Goal: Task Accomplishment & Management: Complete application form

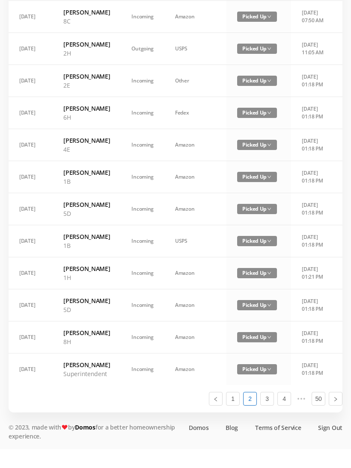
scroll to position [395, 0]
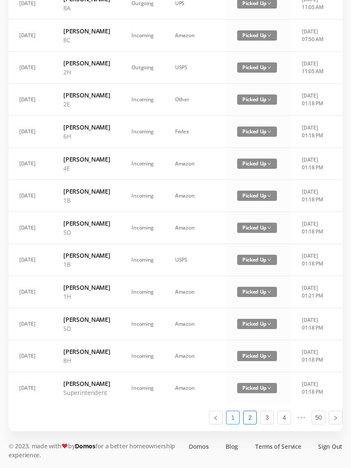
click at [234, 424] on link "1" at bounding box center [232, 417] width 13 height 13
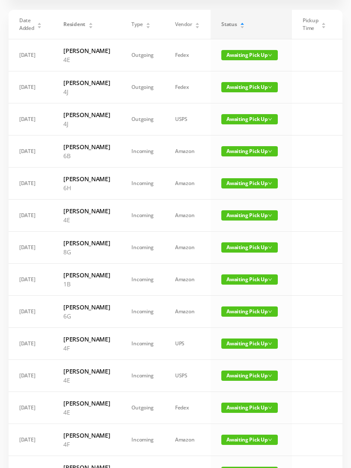
scroll to position [71, 0]
click at [245, 285] on span "Awaiting Pick Up" at bounding box center [249, 280] width 56 height 10
click at [238, 358] on link "Picked Up" at bounding box center [244, 355] width 56 height 14
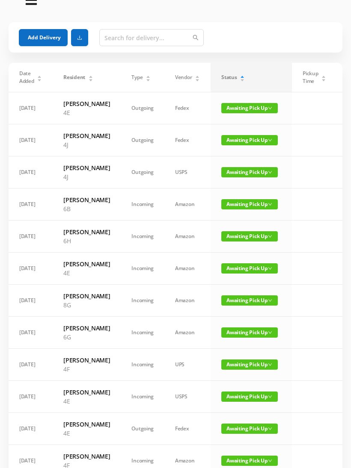
scroll to position [0, 0]
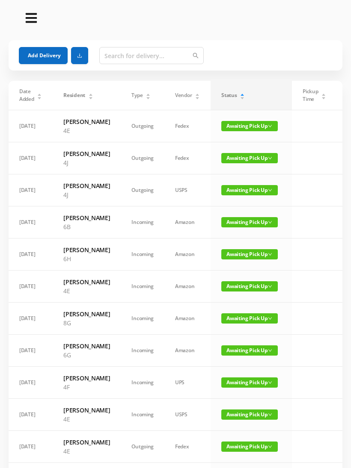
click at [56, 57] on button "Add Delivery" at bounding box center [43, 55] width 49 height 17
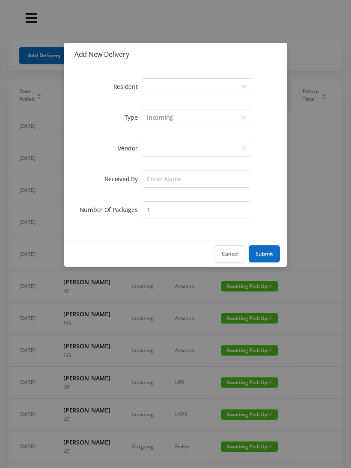
click at [171, 85] on div "Select a person" at bounding box center [194, 87] width 94 height 16
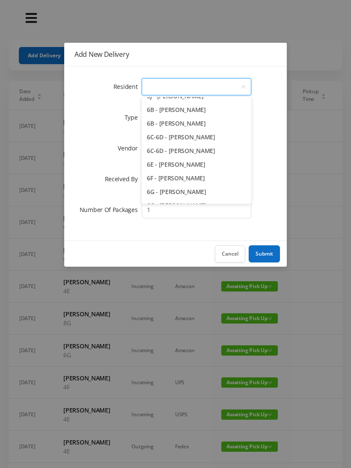
scroll to position [860, 0]
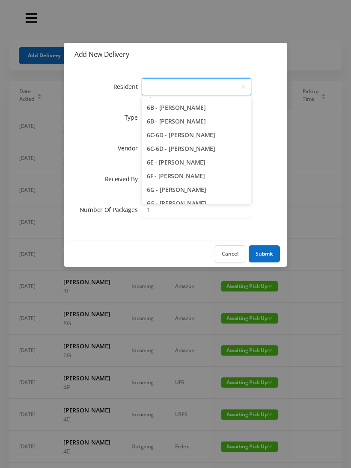
click at [224, 136] on li "6C-6D - [PERSON_NAME]" at bounding box center [196, 135] width 109 height 14
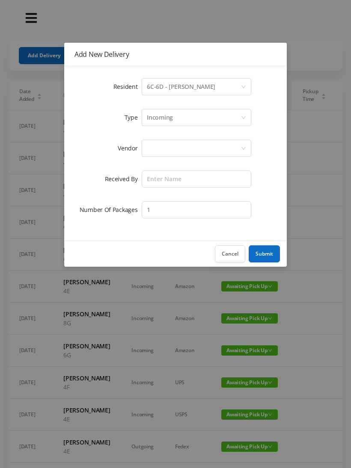
click at [187, 118] on div "Incoming" at bounding box center [194, 117] width 94 height 16
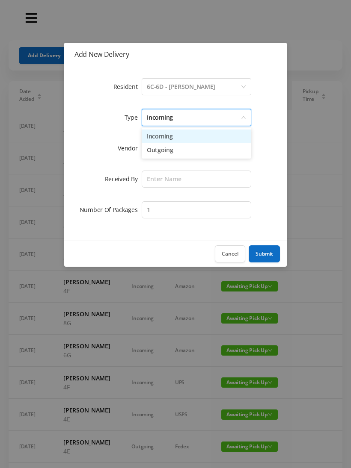
click at [175, 142] on li "Incoming" at bounding box center [196, 137] width 109 height 14
click at [170, 151] on div at bounding box center [194, 148] width 94 height 16
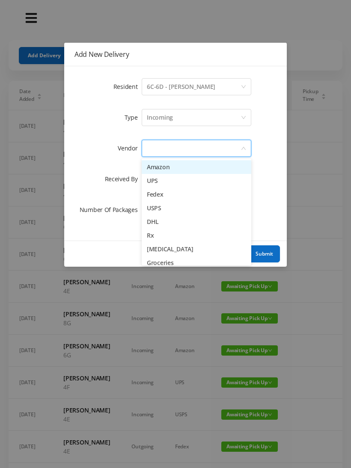
click at [173, 169] on li "Amazon" at bounding box center [196, 167] width 109 height 14
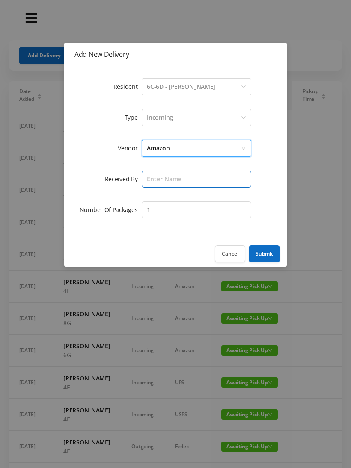
click at [163, 181] on input "text" at bounding box center [196, 179] width 109 height 17
type input "Melece"
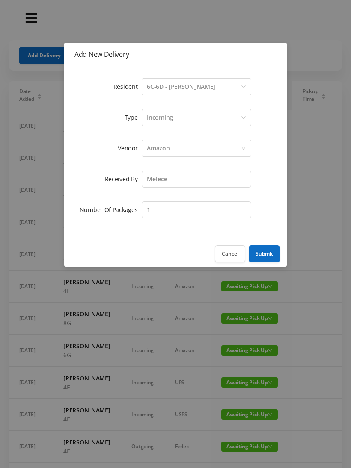
click at [266, 254] on button "Submit" at bounding box center [263, 253] width 31 height 17
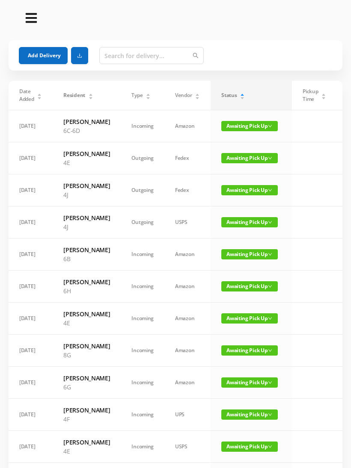
click at [49, 57] on button "Add Delivery" at bounding box center [43, 55] width 49 height 17
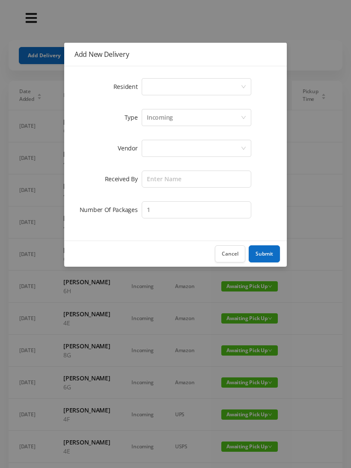
click at [165, 86] on div "Select a person" at bounding box center [194, 87] width 94 height 16
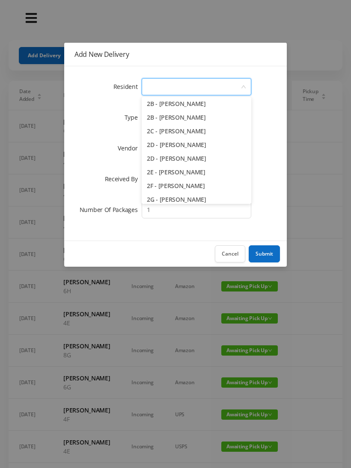
scroll to position [181, 0]
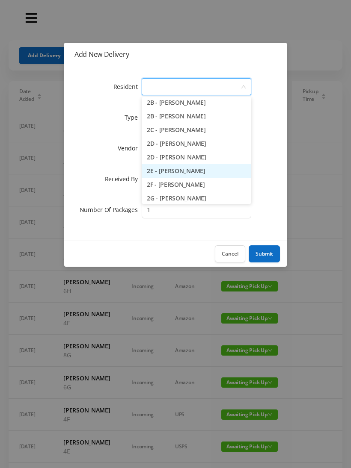
click at [210, 171] on li "2E - [PERSON_NAME]" at bounding box center [196, 171] width 109 height 14
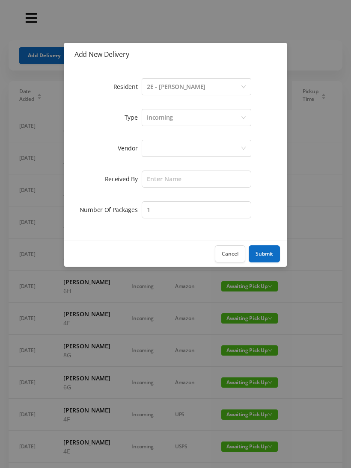
click at [194, 117] on div "Incoming" at bounding box center [194, 117] width 94 height 16
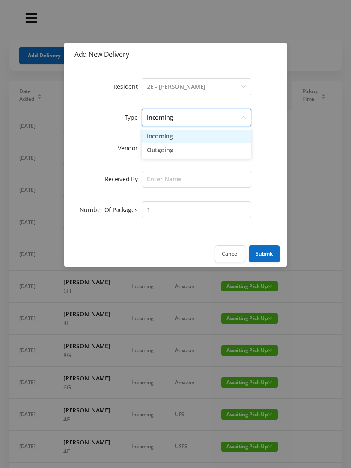
click at [180, 139] on li "Incoming" at bounding box center [196, 137] width 109 height 14
click at [170, 152] on div at bounding box center [194, 148] width 94 height 16
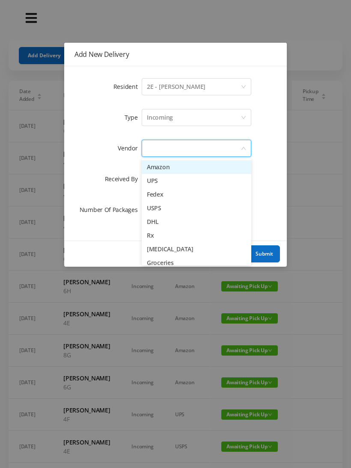
click at [169, 169] on li "Amazon" at bounding box center [196, 167] width 109 height 14
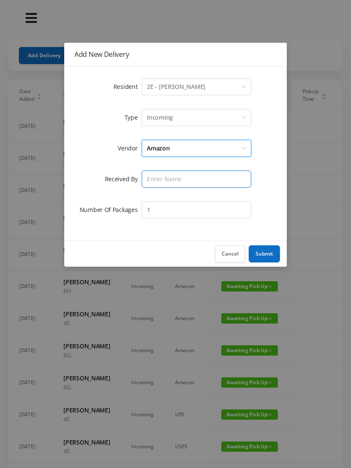
click at [164, 178] on input "text" at bounding box center [196, 179] width 109 height 17
type input "Melece"
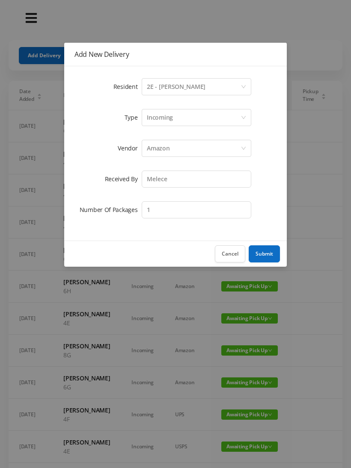
click at [263, 257] on button "Submit" at bounding box center [263, 253] width 31 height 17
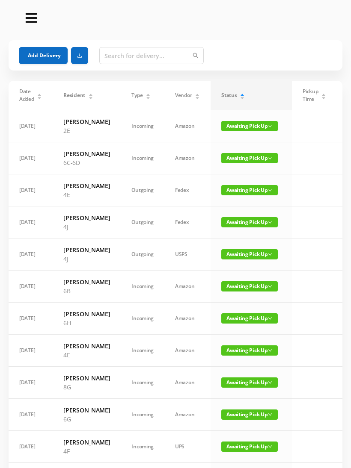
click at [45, 63] on button "Add Delivery" at bounding box center [43, 55] width 49 height 17
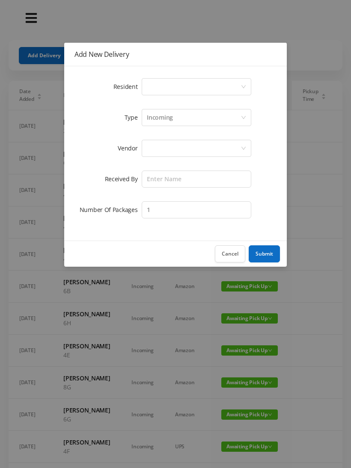
click at [173, 86] on div "Select a person" at bounding box center [194, 87] width 94 height 16
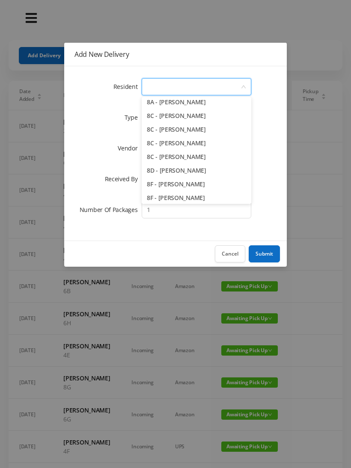
scroll to position [1139, 0]
click at [235, 157] on li "8C - [PERSON_NAME]" at bounding box center [196, 158] width 109 height 14
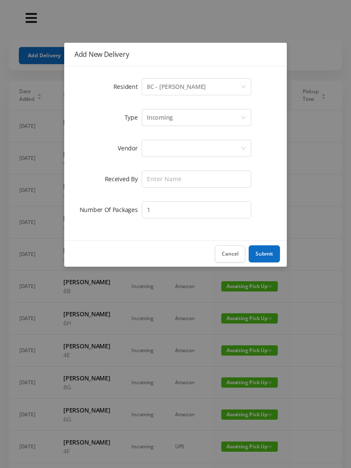
click at [233, 253] on button "Cancel" at bounding box center [230, 253] width 30 height 17
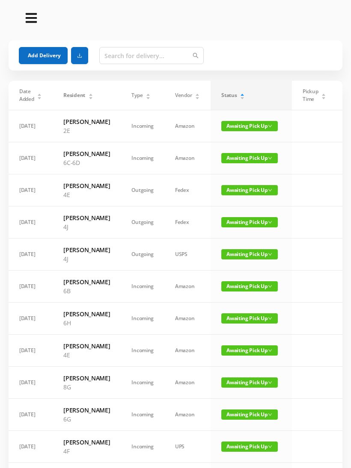
click at [55, 59] on button "Add Delivery" at bounding box center [43, 55] width 49 height 17
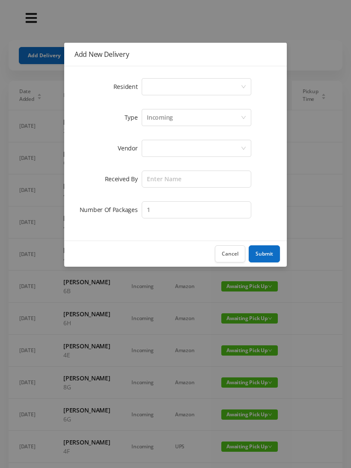
click at [186, 90] on div "Select a person" at bounding box center [194, 87] width 94 height 16
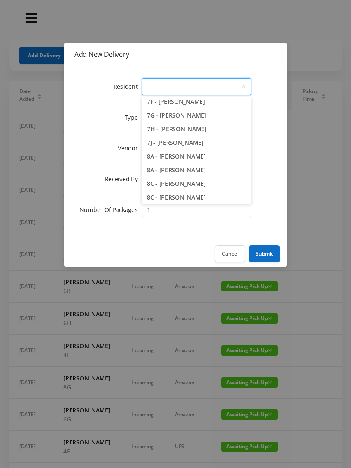
scroll to position [1092, 0]
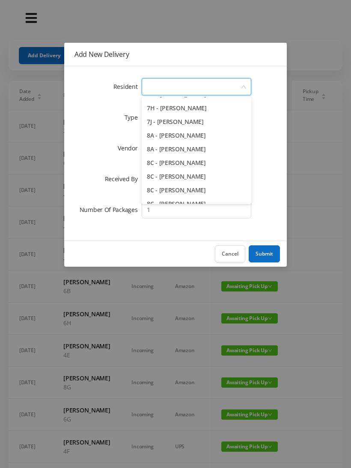
click at [222, 142] on li "8A - [PERSON_NAME]" at bounding box center [196, 149] width 109 height 14
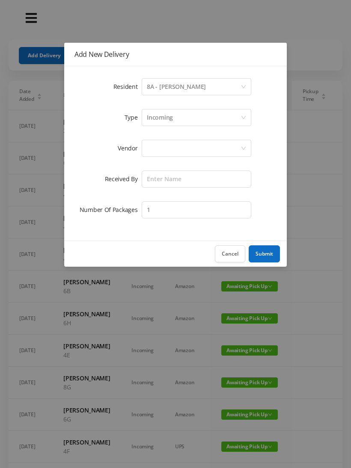
click at [176, 120] on div "Incoming" at bounding box center [194, 117] width 94 height 16
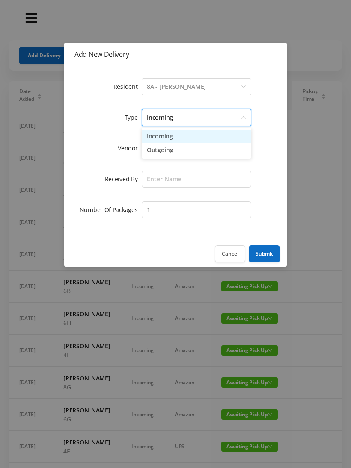
click at [179, 143] on li "Incoming" at bounding box center [196, 137] width 109 height 14
click at [170, 154] on div at bounding box center [194, 148] width 94 height 16
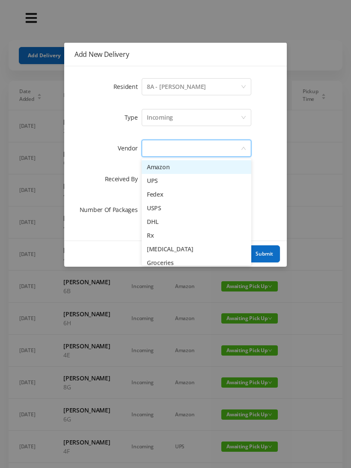
click at [170, 171] on li "Amazon" at bounding box center [196, 167] width 109 height 14
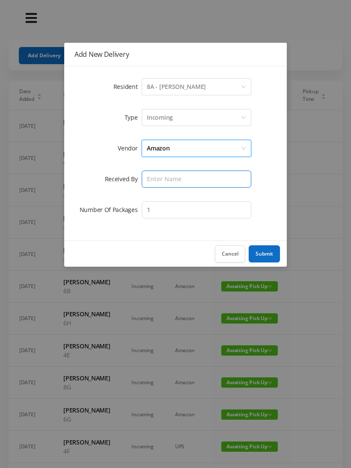
click at [168, 183] on input "text" at bounding box center [196, 179] width 109 height 17
type input "Melece"
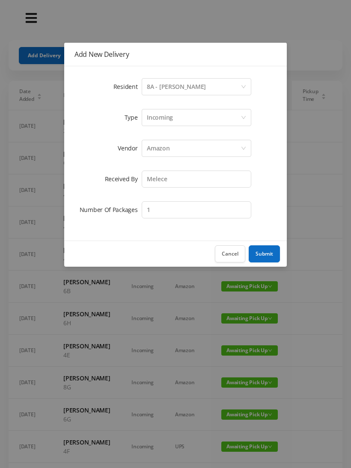
click at [267, 257] on button "Submit" at bounding box center [263, 253] width 31 height 17
